Goal: Complete application form

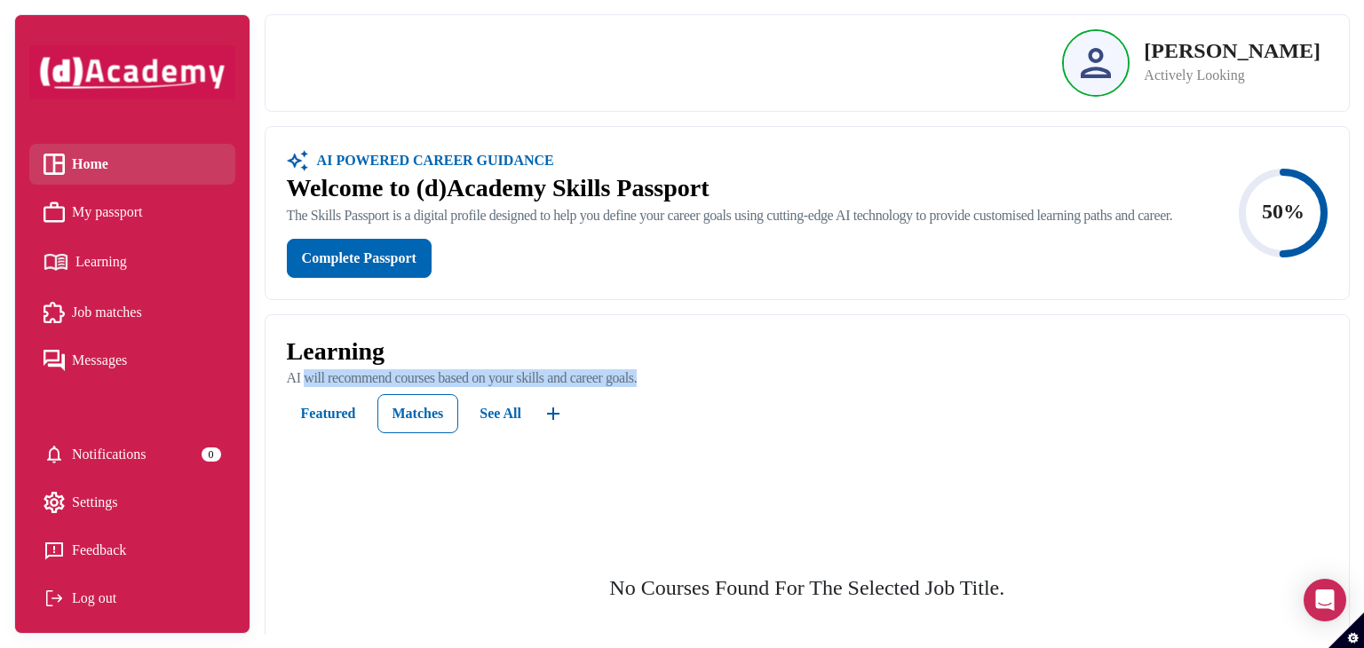
drag, startPoint x: 706, startPoint y: 392, endPoint x: 826, endPoint y: 392, distance: 119.9
click at [305, 387] on p "AI will recommend courses based on your skills and career goals." at bounding box center [807, 378] width 1040 height 18
click at [870, 385] on p "AI will recommend courses based on your skills and career goals." at bounding box center [807, 378] width 1040 height 18
click at [752, 347] on div "Learning AI will recommend courses based on your skills and career goals. Featu…" at bounding box center [806, 529] width 1083 height 428
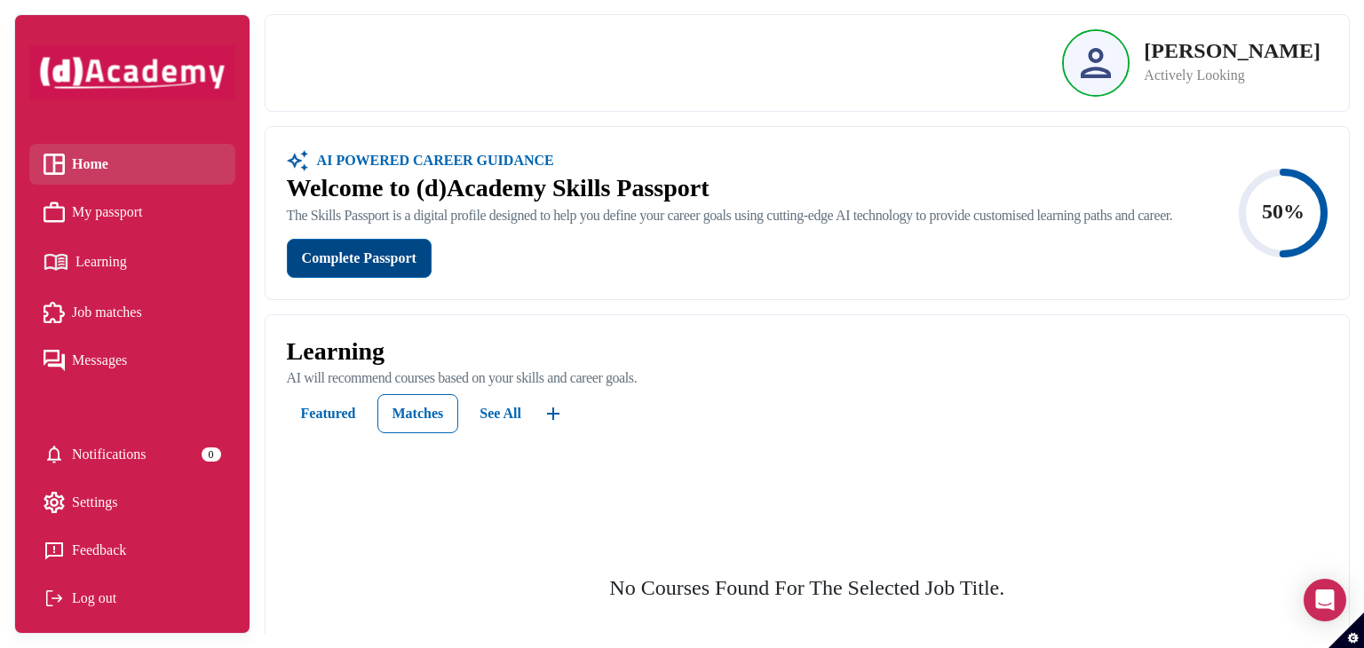
click at [381, 271] on div "Complete Passport" at bounding box center [359, 258] width 115 height 25
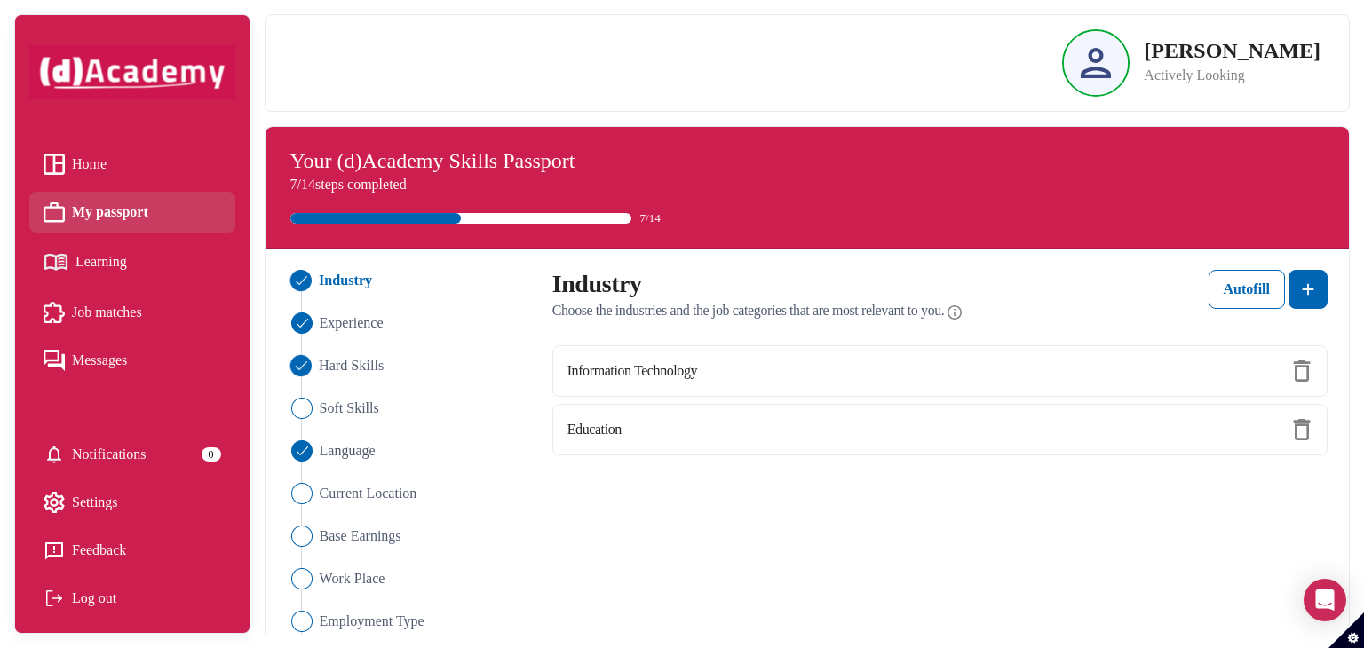
click at [339, 357] on span "Hard Skills" at bounding box center [351, 365] width 65 height 21
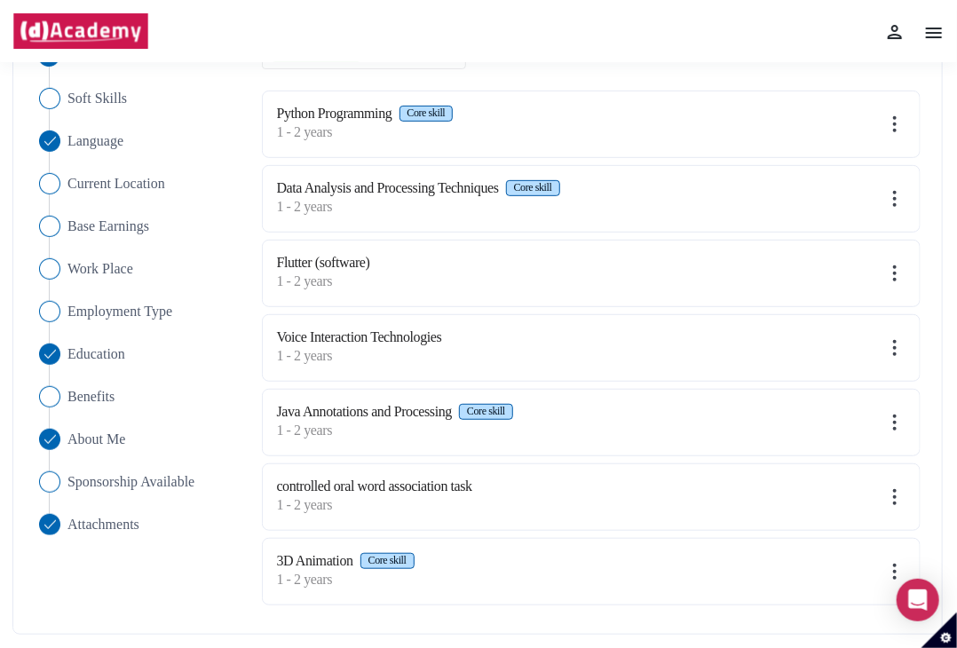
scroll to position [241, 0]
